Goal: Task Accomplishment & Management: Manage account settings

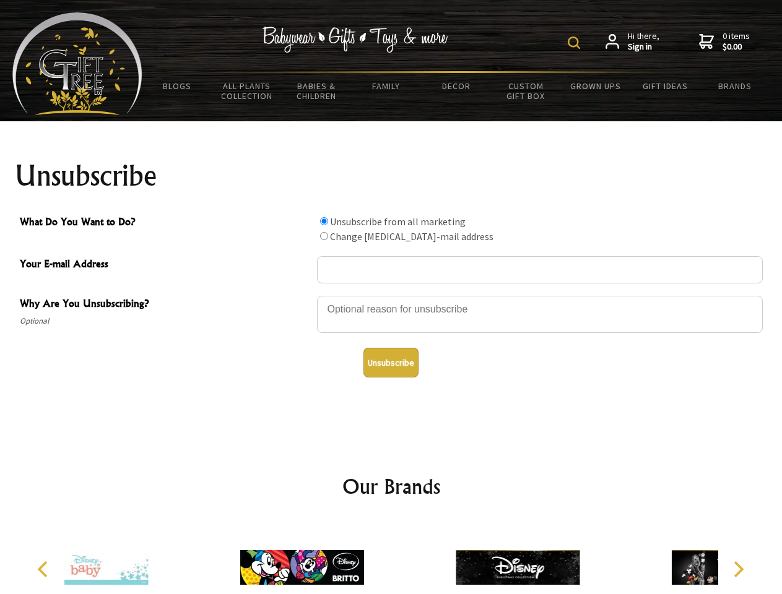
click at [576, 43] on img at bounding box center [574, 43] width 12 height 12
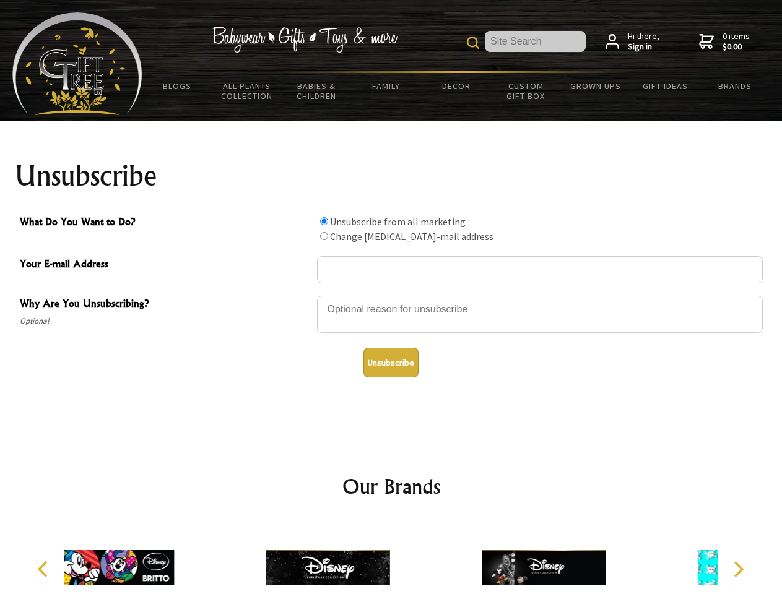
click at [391, 295] on div at bounding box center [540, 316] width 446 height 43
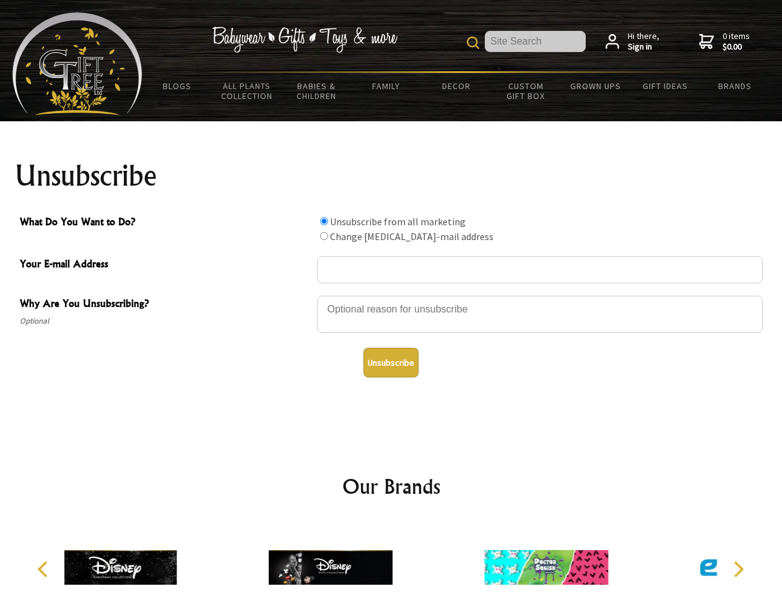
click at [324, 221] on input "What Do You Want to Do?" at bounding box center [324, 221] width 8 height 8
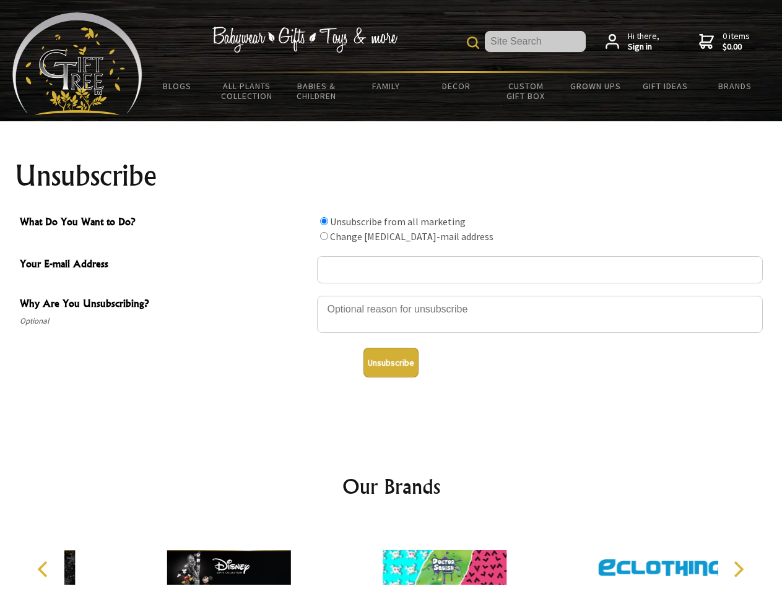
click at [324, 236] on input "What Do You Want to Do?" at bounding box center [324, 236] width 8 height 8
radio input "true"
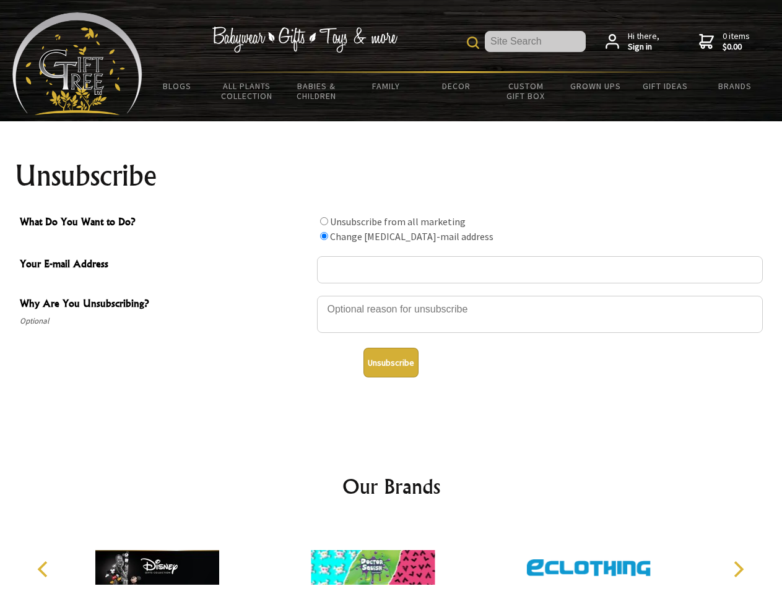
click at [391, 363] on button "Unsubscribe" at bounding box center [390, 363] width 55 height 30
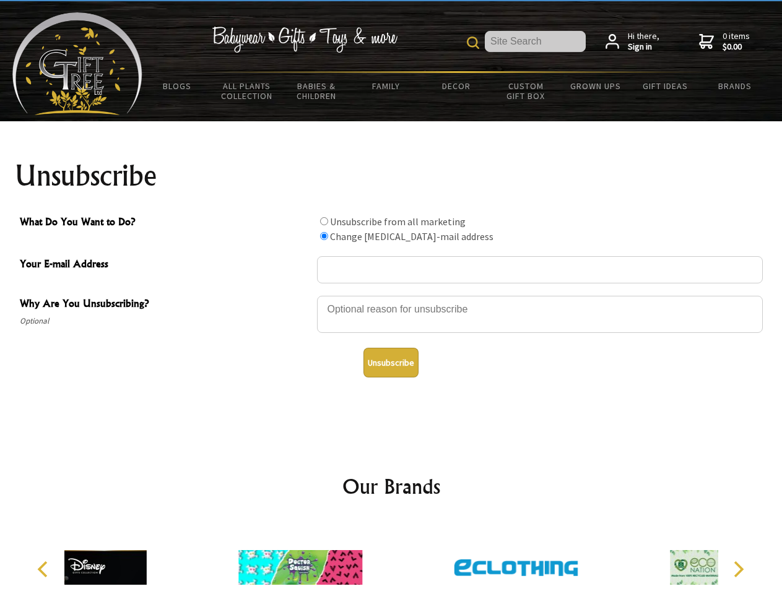
click at [391, 558] on div at bounding box center [299, 569] width 215 height 97
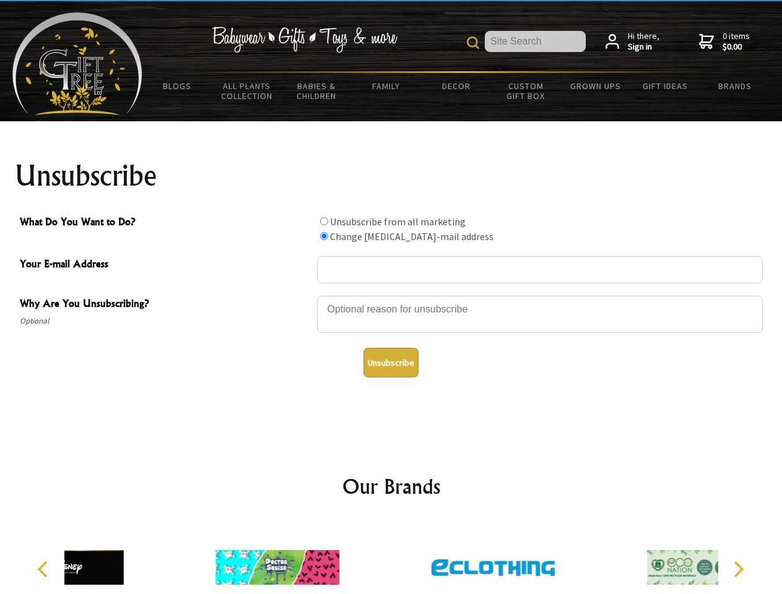
click at [45, 569] on icon "Previous" at bounding box center [44, 569] width 16 height 16
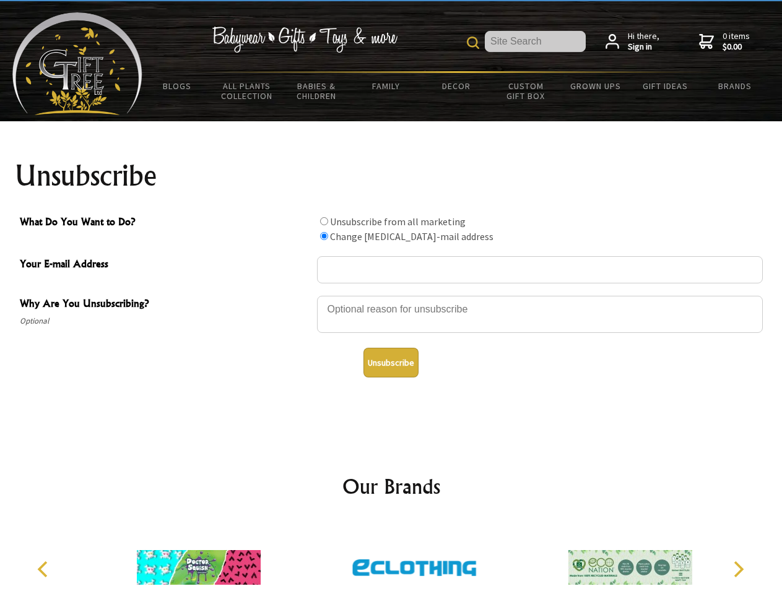
click at [738, 569] on icon "Next" at bounding box center [737, 569] width 16 height 16
